Goal: Register for event/course

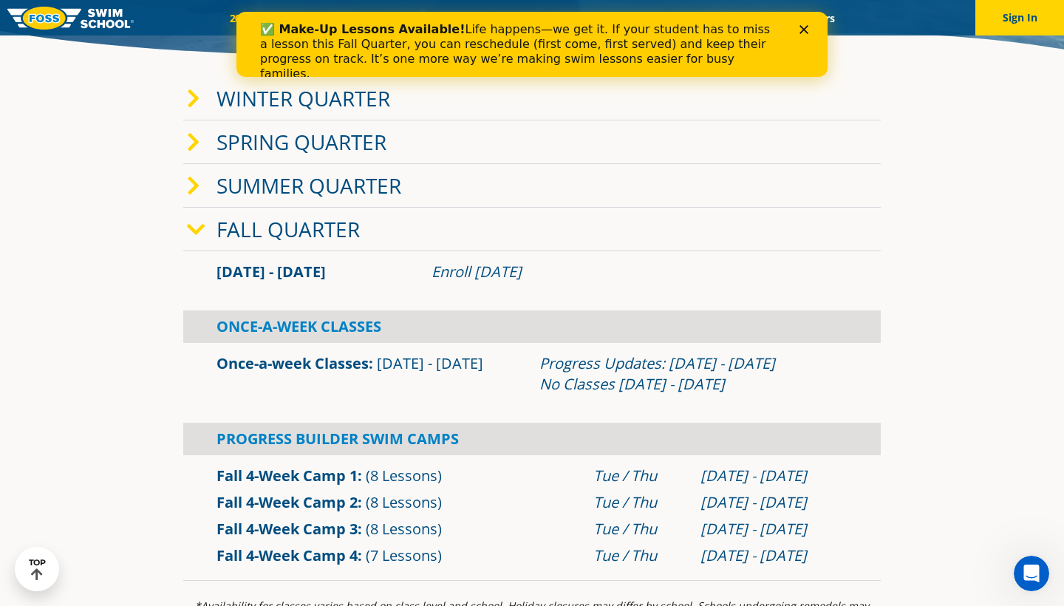
scroll to position [352, 0]
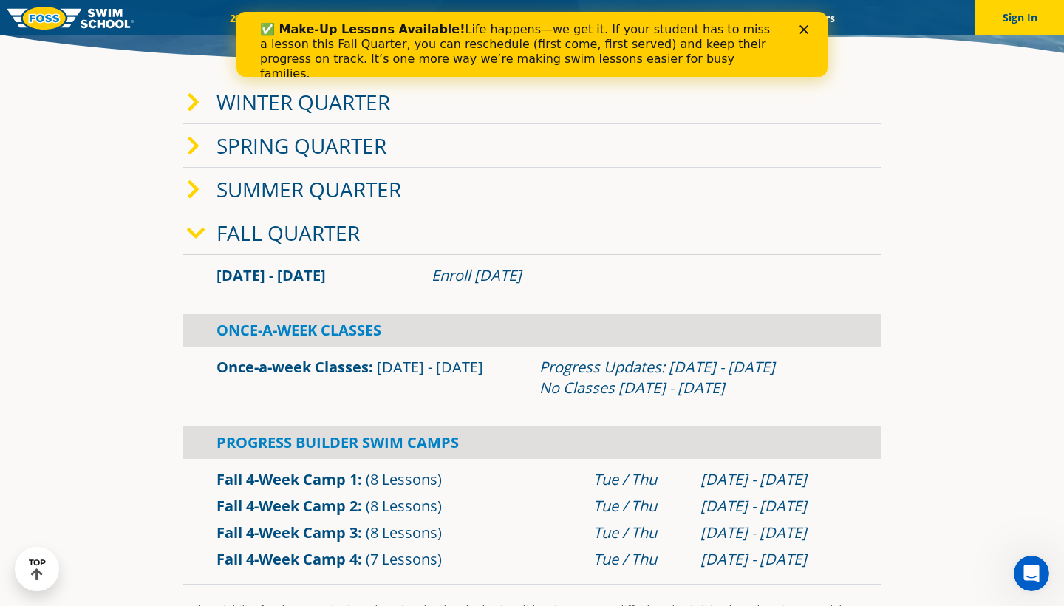
click at [191, 104] on icon at bounding box center [193, 102] width 13 height 21
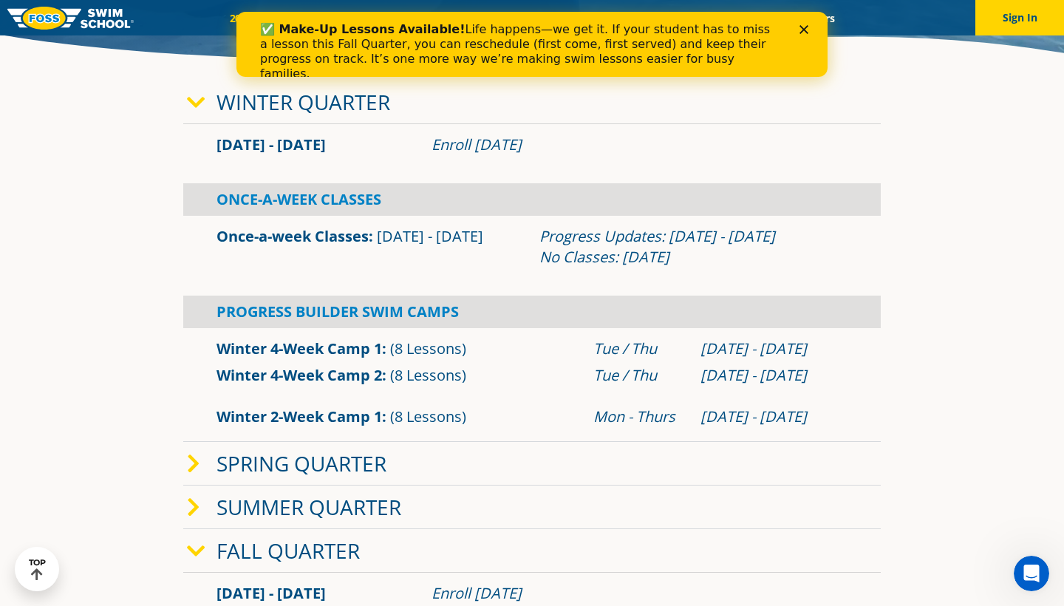
click at [200, 460] on span at bounding box center [202, 463] width 30 height 21
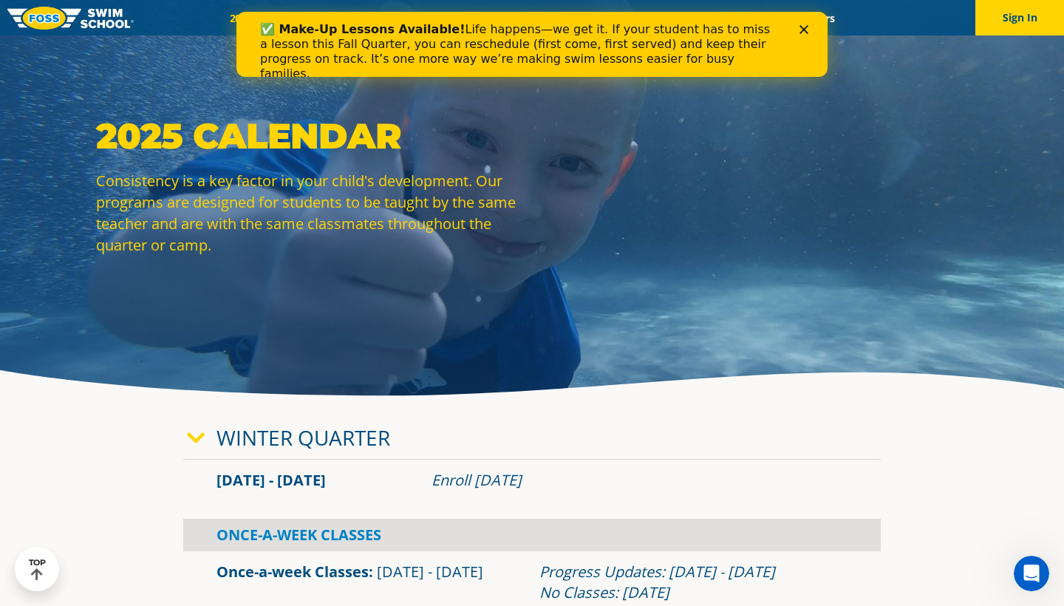
scroll to position [4, 0]
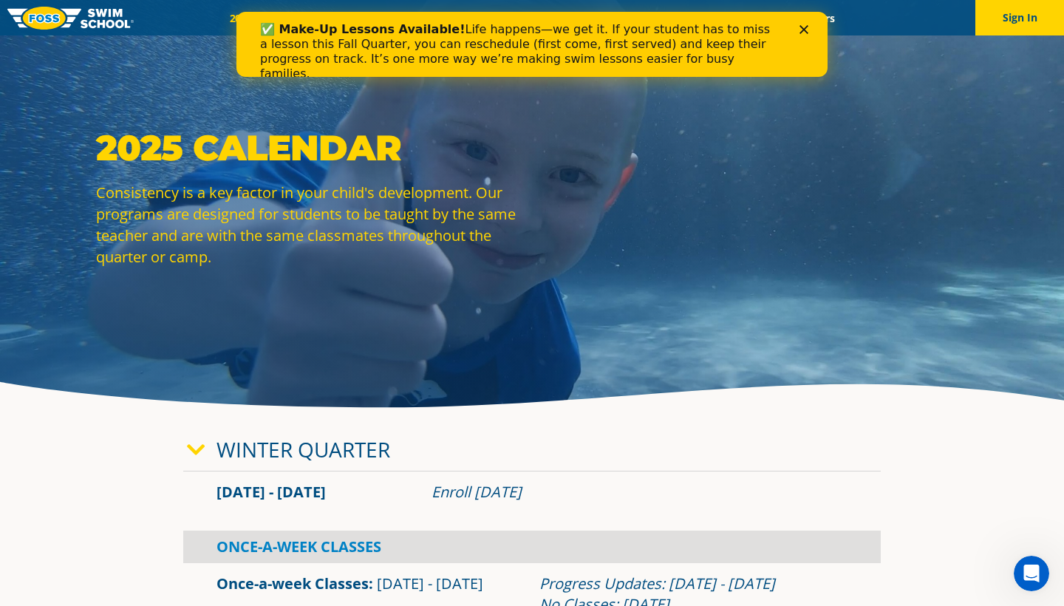
click at [803, 23] on div "✅ Make-Up Lessons Available! Life happens—we get it. If your student has to mis…" at bounding box center [532, 52] width 544 height 68
click at [805, 28] on polygon "Close" at bounding box center [803, 29] width 9 height 9
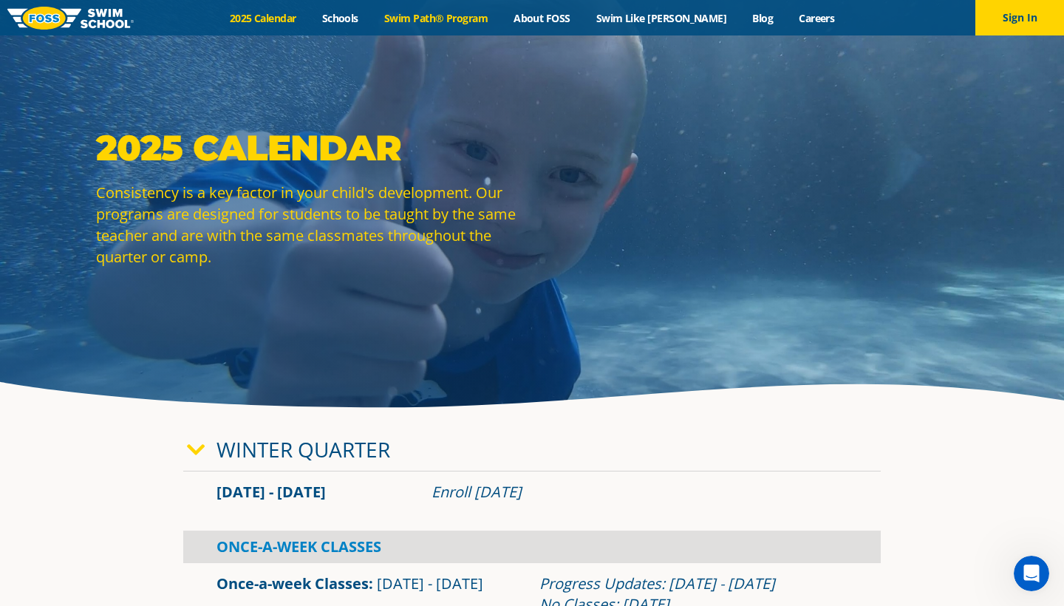
click at [440, 17] on link "Swim Path® Program" at bounding box center [435, 18] width 129 height 14
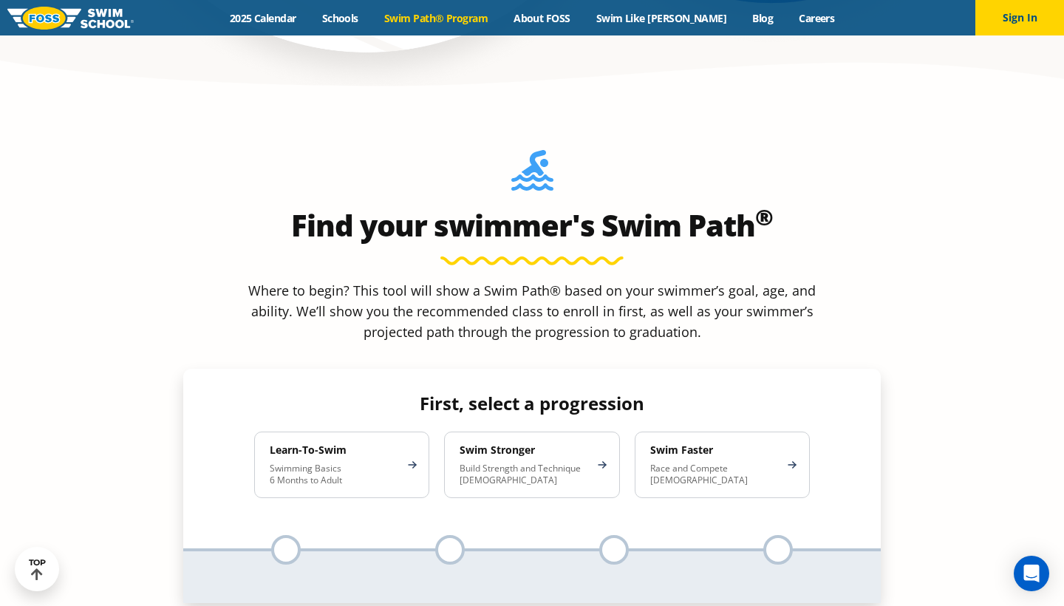
scroll to position [1373, 0]
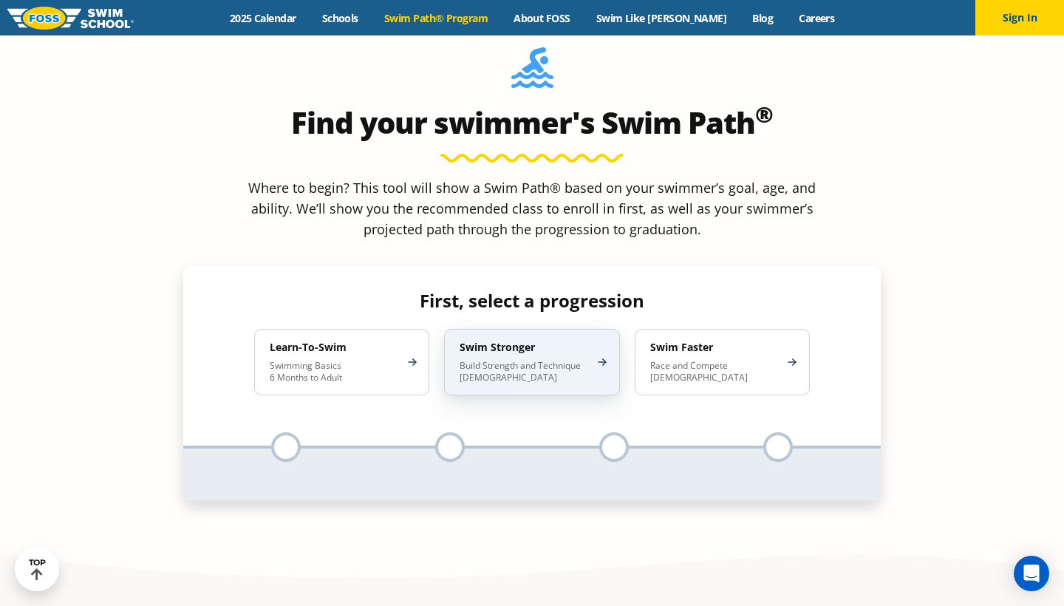
click at [536, 360] on p "Build Strength and Technique [DEMOGRAPHIC_DATA]" at bounding box center [524, 372] width 129 height 24
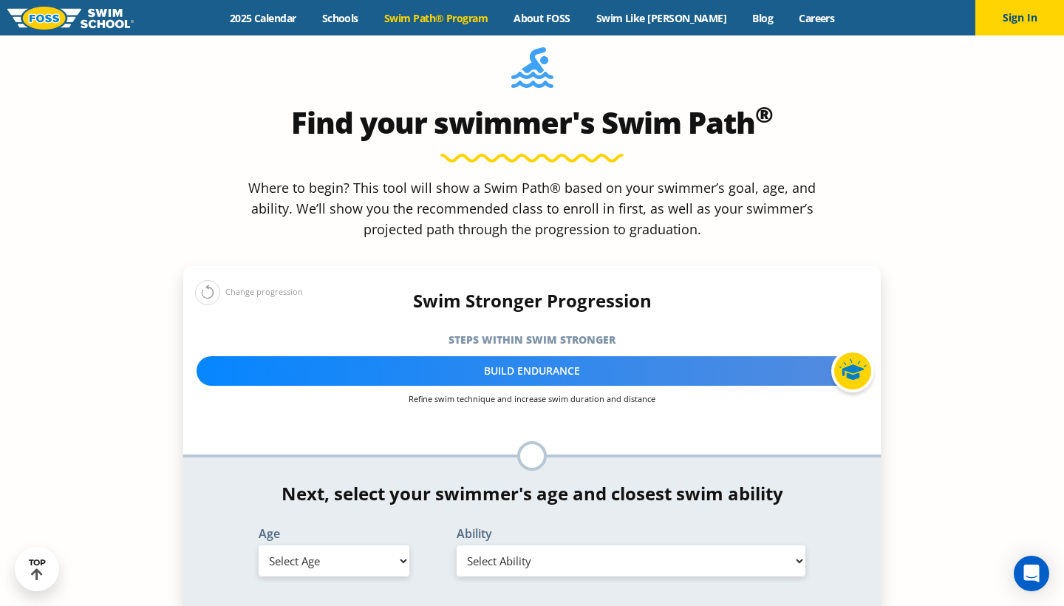
click at [315, 545] on select "Select Age [DEMOGRAPHIC_DATA] months - 1 year 1 year 2 years 3 years 4 years 5 …" at bounding box center [334, 560] width 151 height 31
select select "6-years"
click at [497, 545] on select "Select Ability First in-water experience When in the water, reliant on a life j…" at bounding box center [631, 560] width 349 height 31
select select "6-years-able-to-swim-front-crawl-40-ft-backstroke-40-ft-and-breaststroke-15-ft"
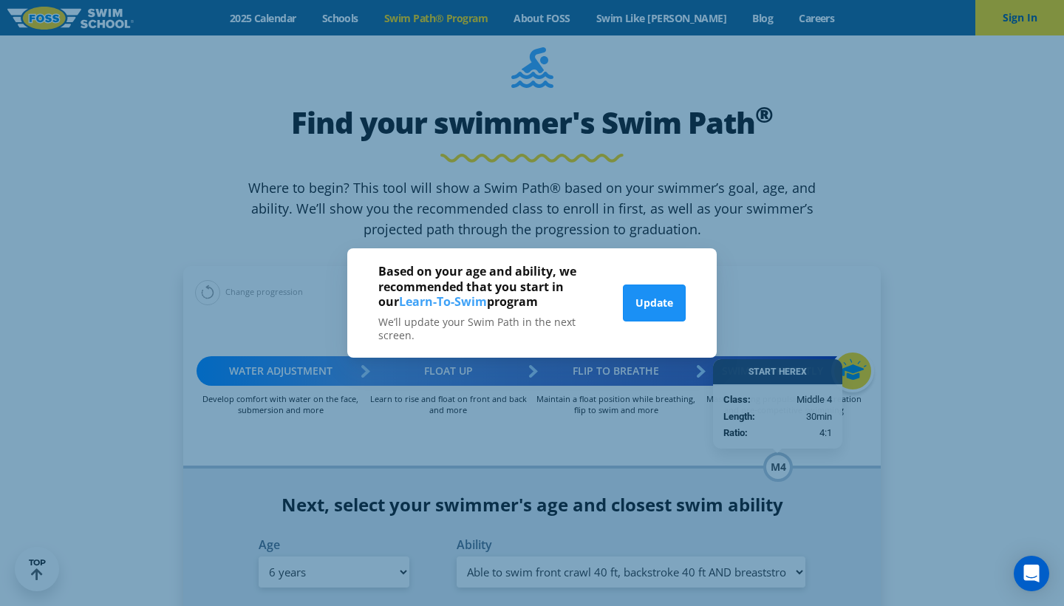
click at [652, 293] on button "Update" at bounding box center [654, 302] width 63 height 37
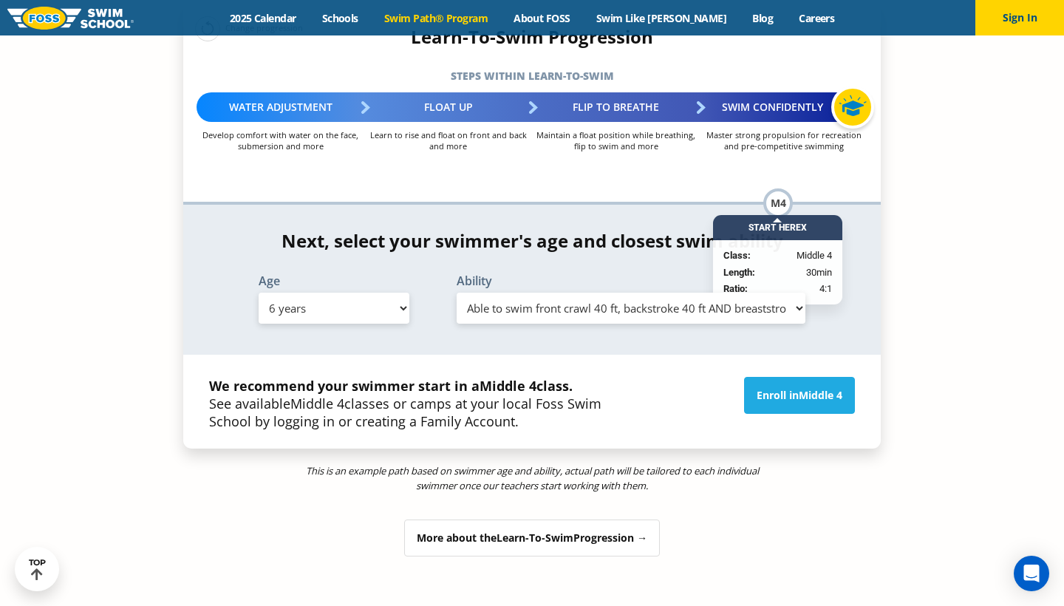
scroll to position [1640, 0]
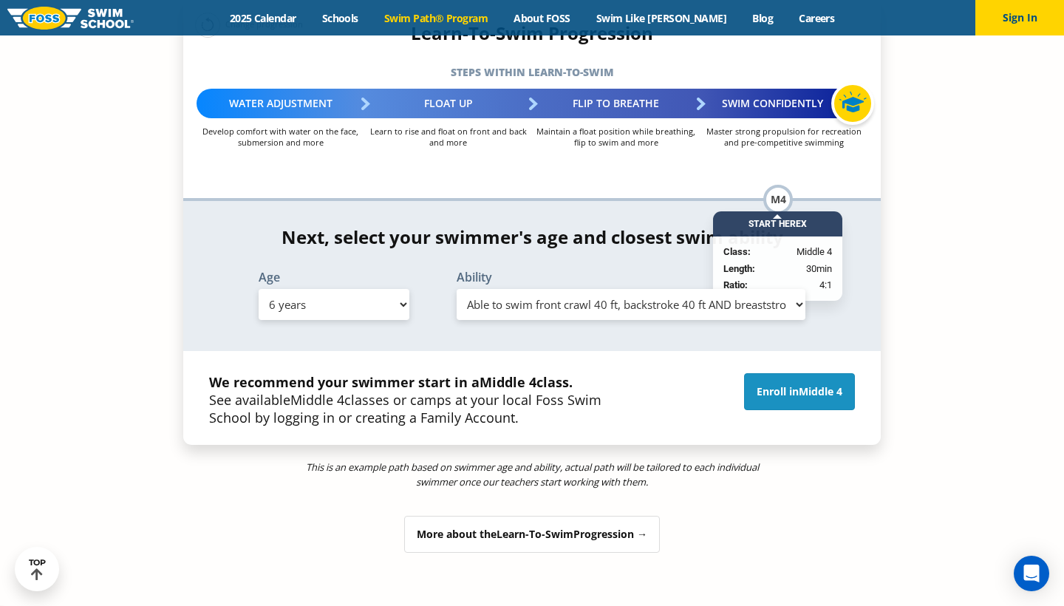
click at [776, 373] on link "Enroll in Middle 4" at bounding box center [799, 391] width 111 height 37
